Goal: Task Accomplishment & Management: Complete application form

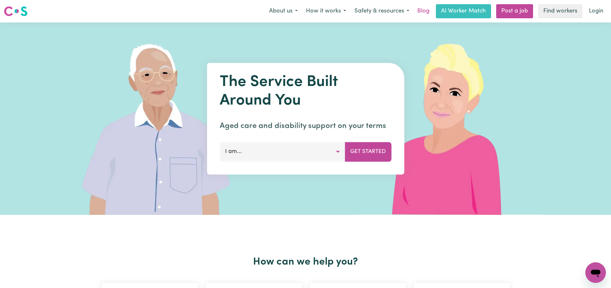
click at [429, 14] on link "Blog" at bounding box center [424, 11] width 20 height 14
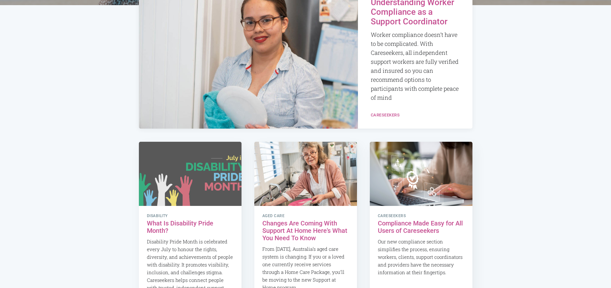
scroll to position [141, 0]
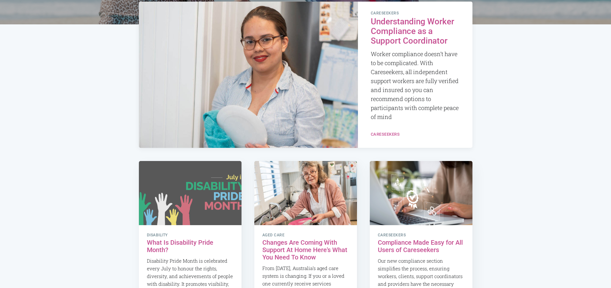
click at [412, 28] on h2 "Understanding Worker Compliance as a Support Coordinator" at bounding box center [415, 31] width 89 height 29
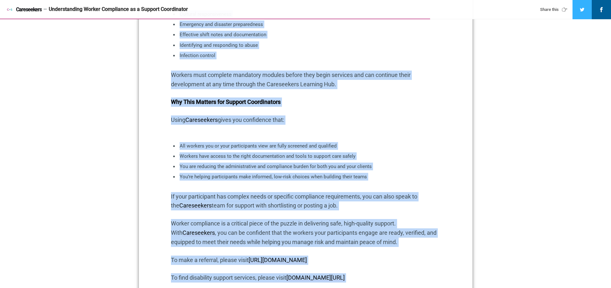
scroll to position [914, 0]
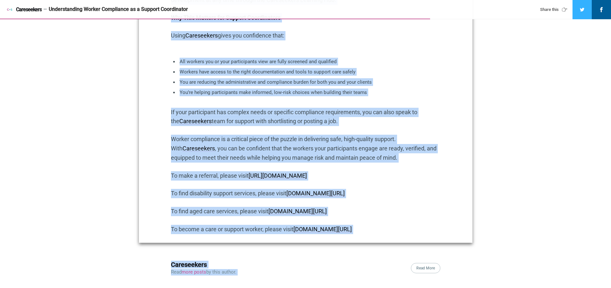
drag, startPoint x: 170, startPoint y: 26, endPoint x: 410, endPoint y: 174, distance: 282.1
copy div "Lor Ipsumdolors ametc ad elitse do eiusmod temporincidi utla etdo, magnaaliq en…"
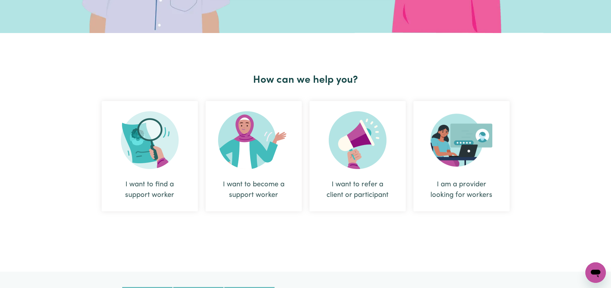
scroll to position [181, 0]
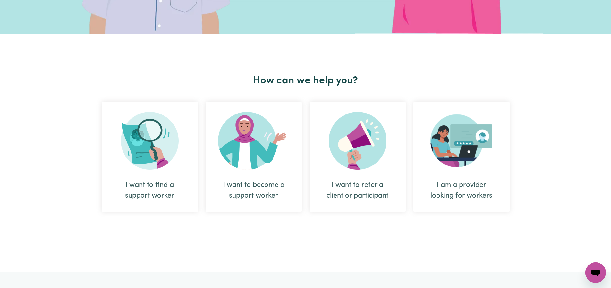
click at [356, 140] on img at bounding box center [358, 141] width 58 height 58
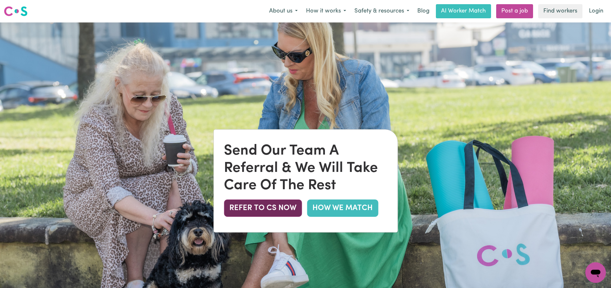
click at [278, 205] on button "REFER TO CS NOW" at bounding box center [263, 208] width 78 height 17
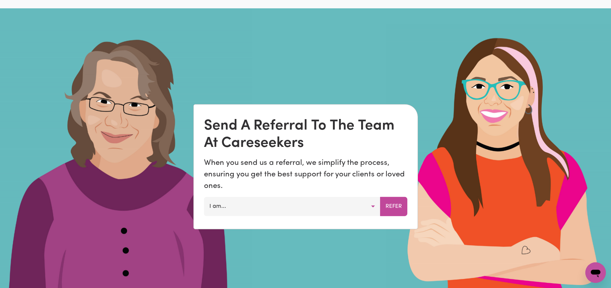
scroll to position [449, 0]
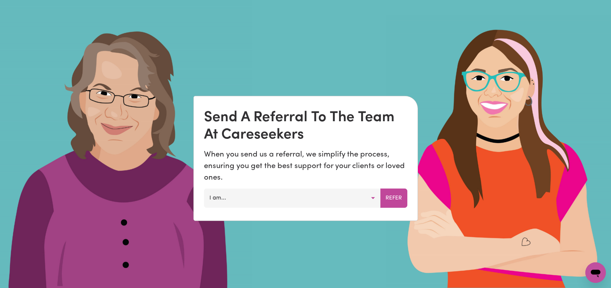
click at [369, 199] on button "I am..." at bounding box center [292, 198] width 177 height 19
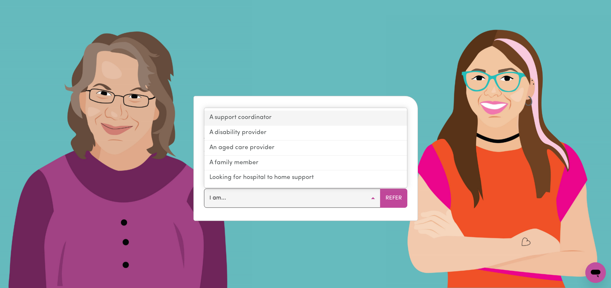
click at [255, 118] on link "A support coordinator" at bounding box center [305, 118] width 203 height 15
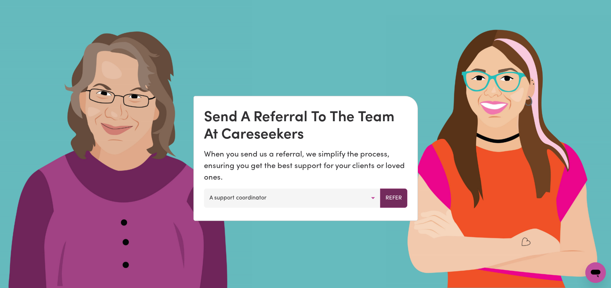
click at [388, 200] on button "Refer" at bounding box center [393, 198] width 27 height 19
